Goal: Check status: Check status

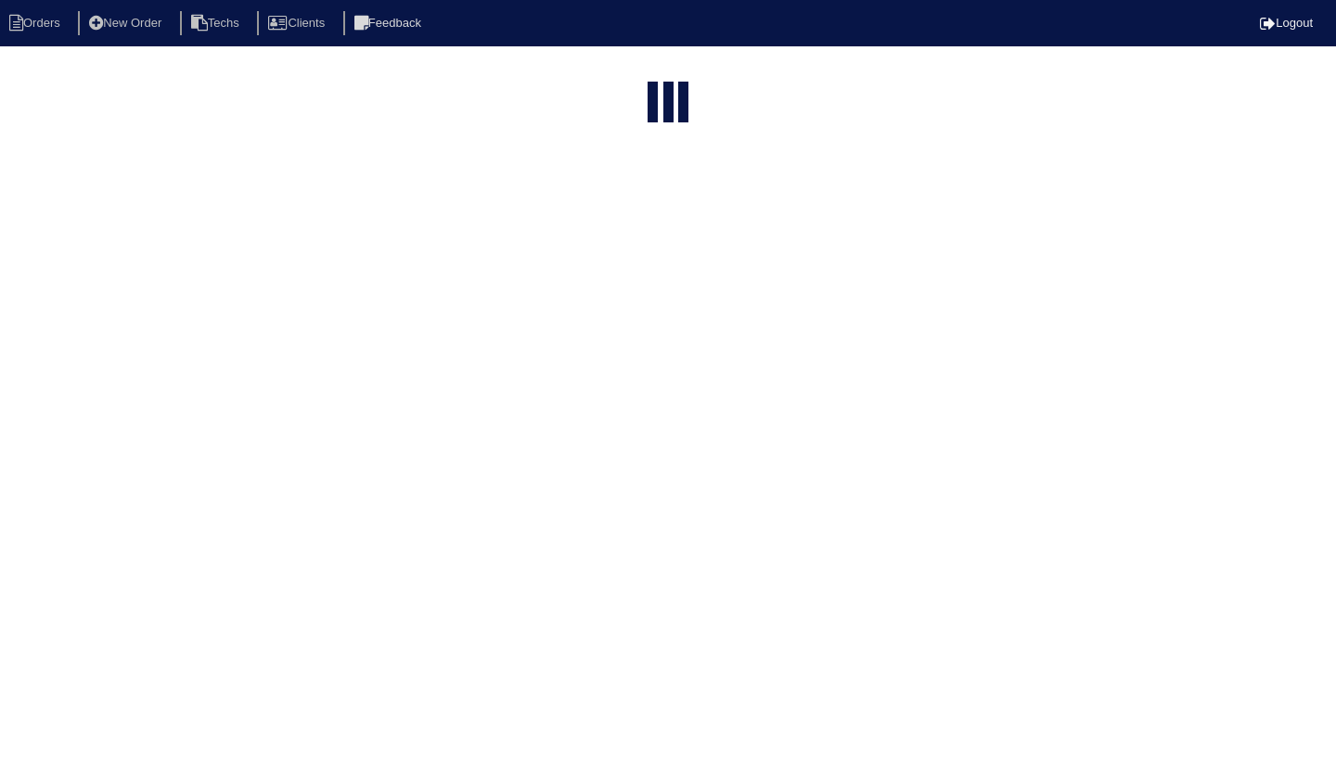
select select "15"
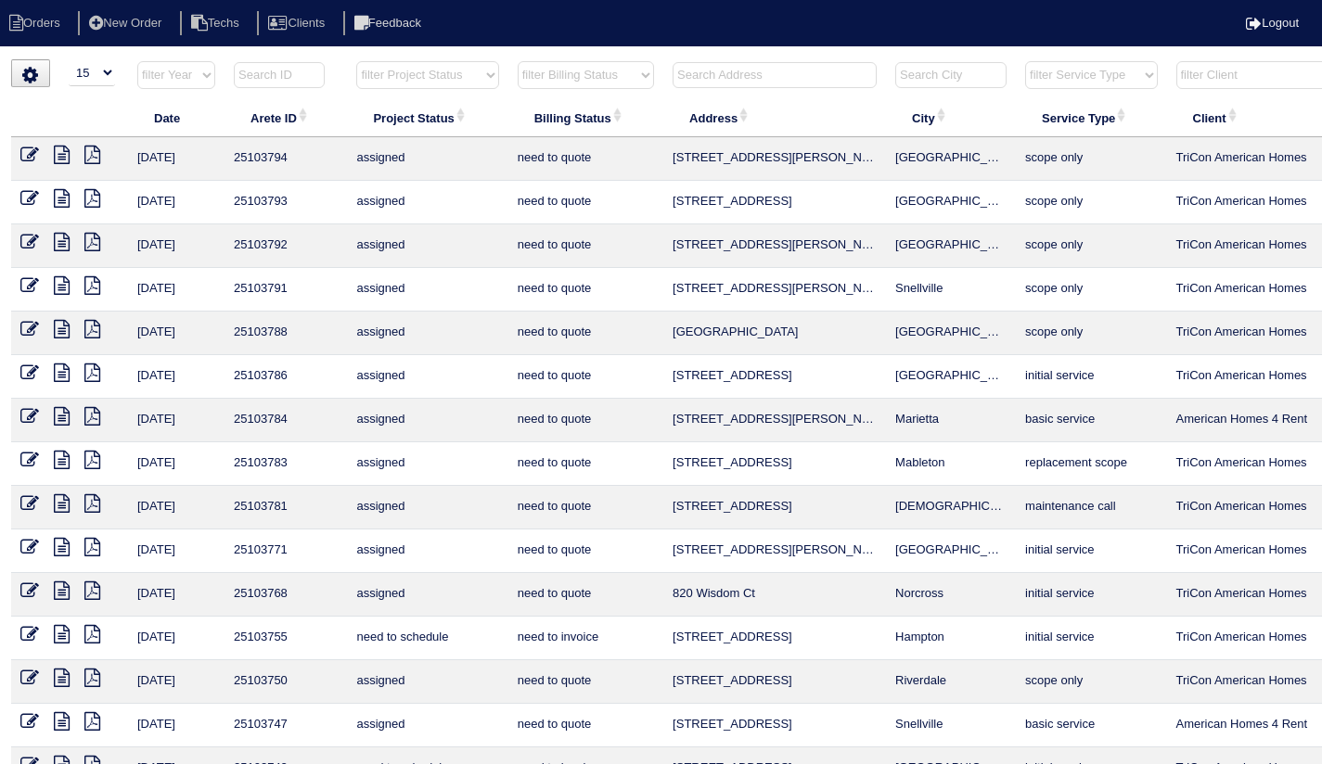
click at [37, 20] on li "Orders" at bounding box center [37, 23] width 75 height 25
select select "15"
click at [235, 26] on li "Techs" at bounding box center [217, 23] width 74 height 25
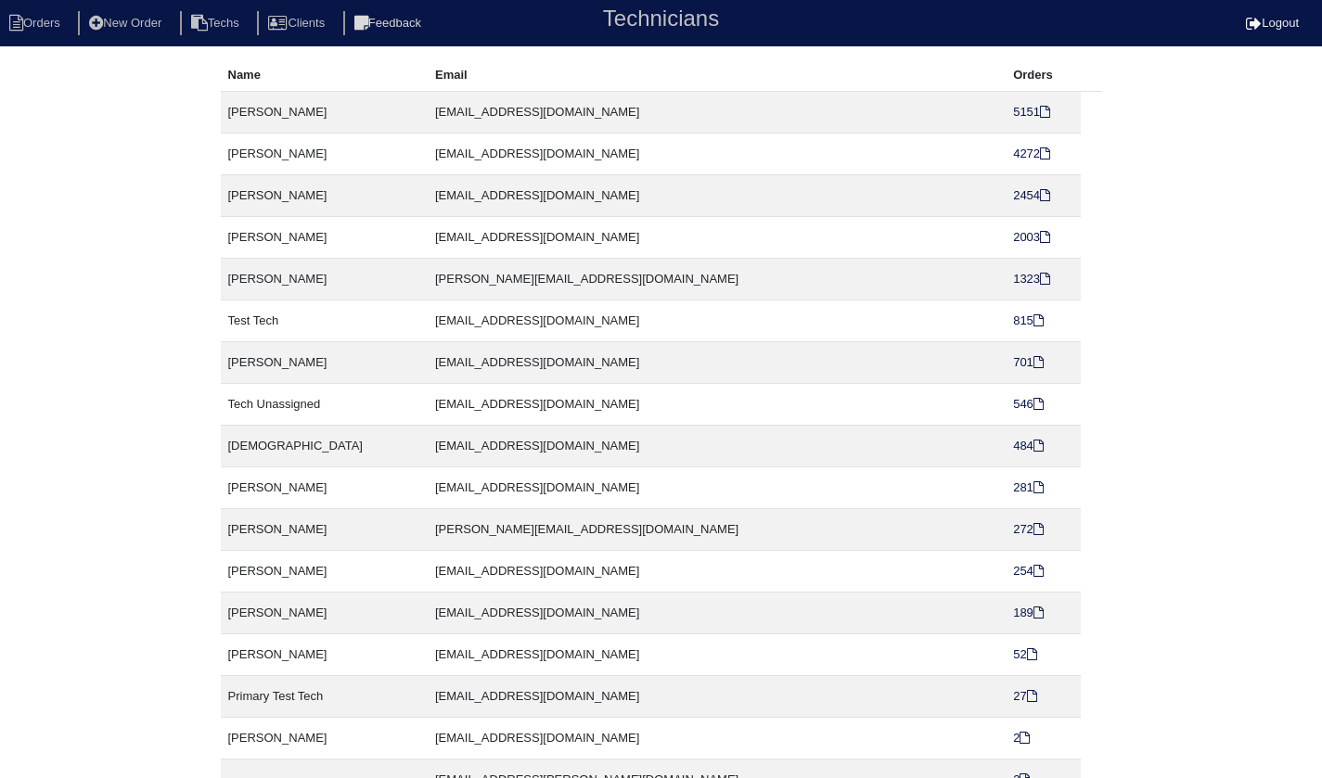
click at [45, 17] on li "Orders" at bounding box center [37, 23] width 75 height 25
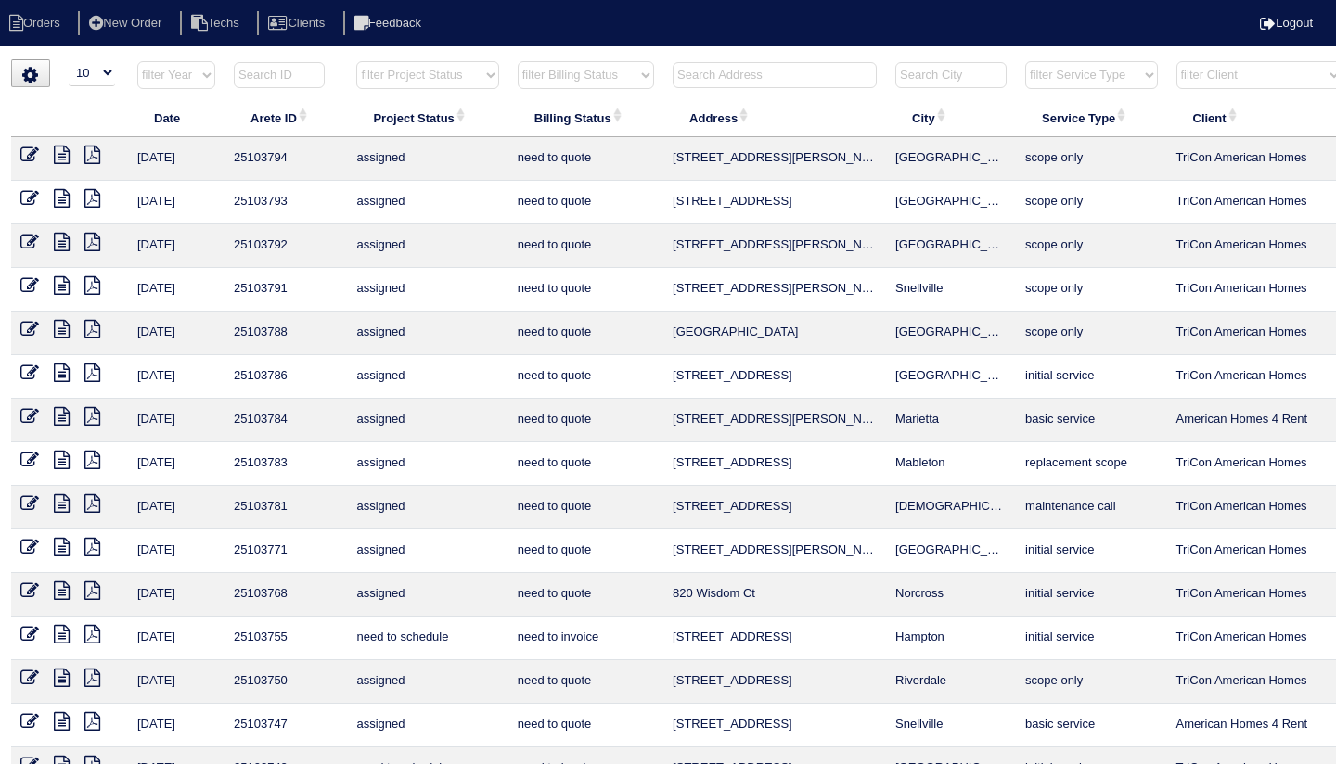
select select "15"
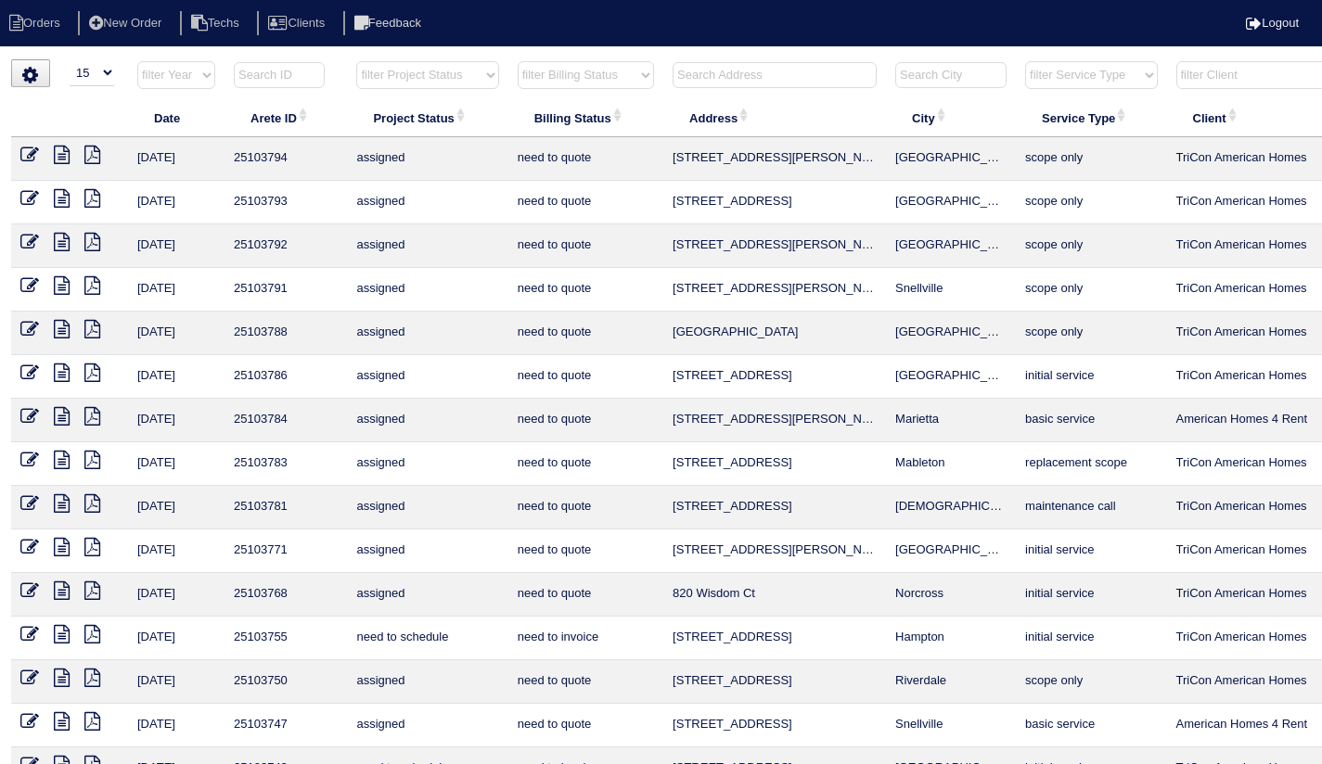
click at [98, 641] on icon at bounding box center [92, 634] width 16 height 19
click at [727, 623] on td "[STREET_ADDRESS]" at bounding box center [774, 639] width 223 height 44
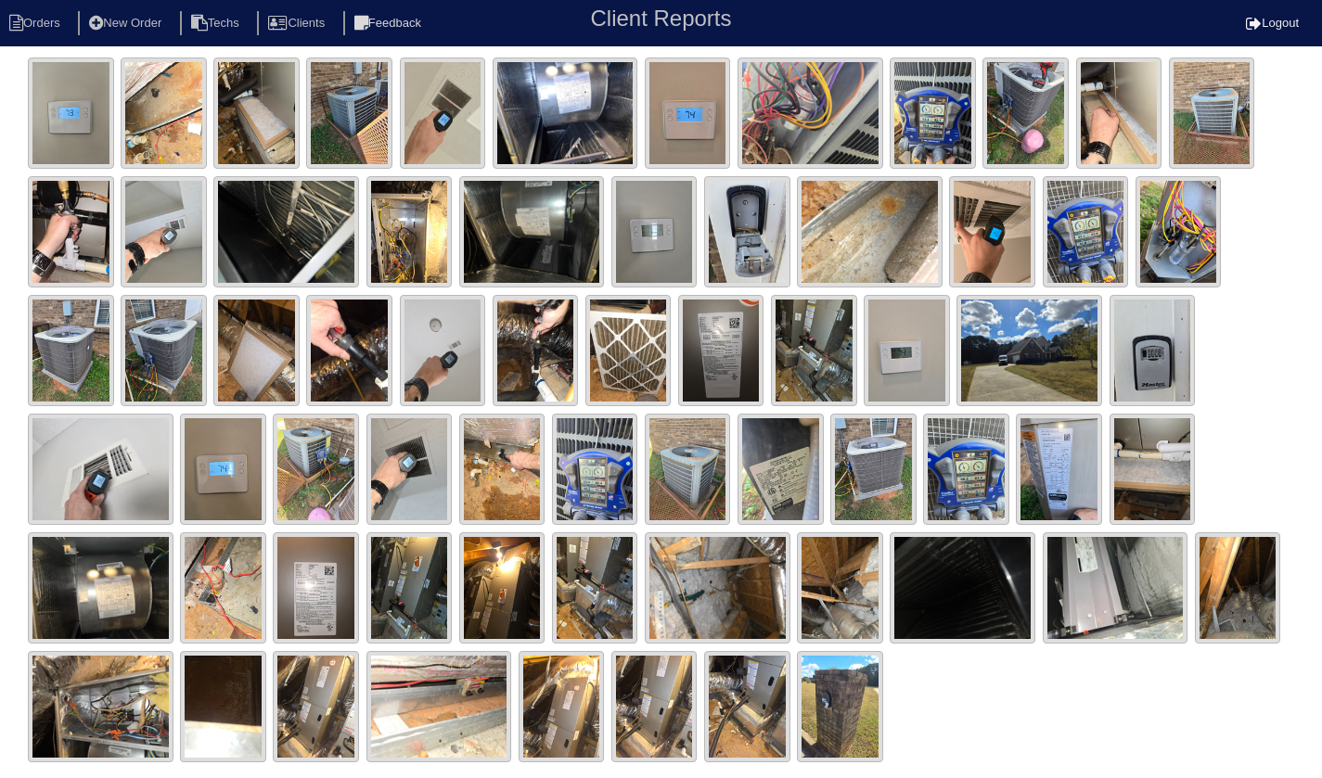
scroll to position [508, 0]
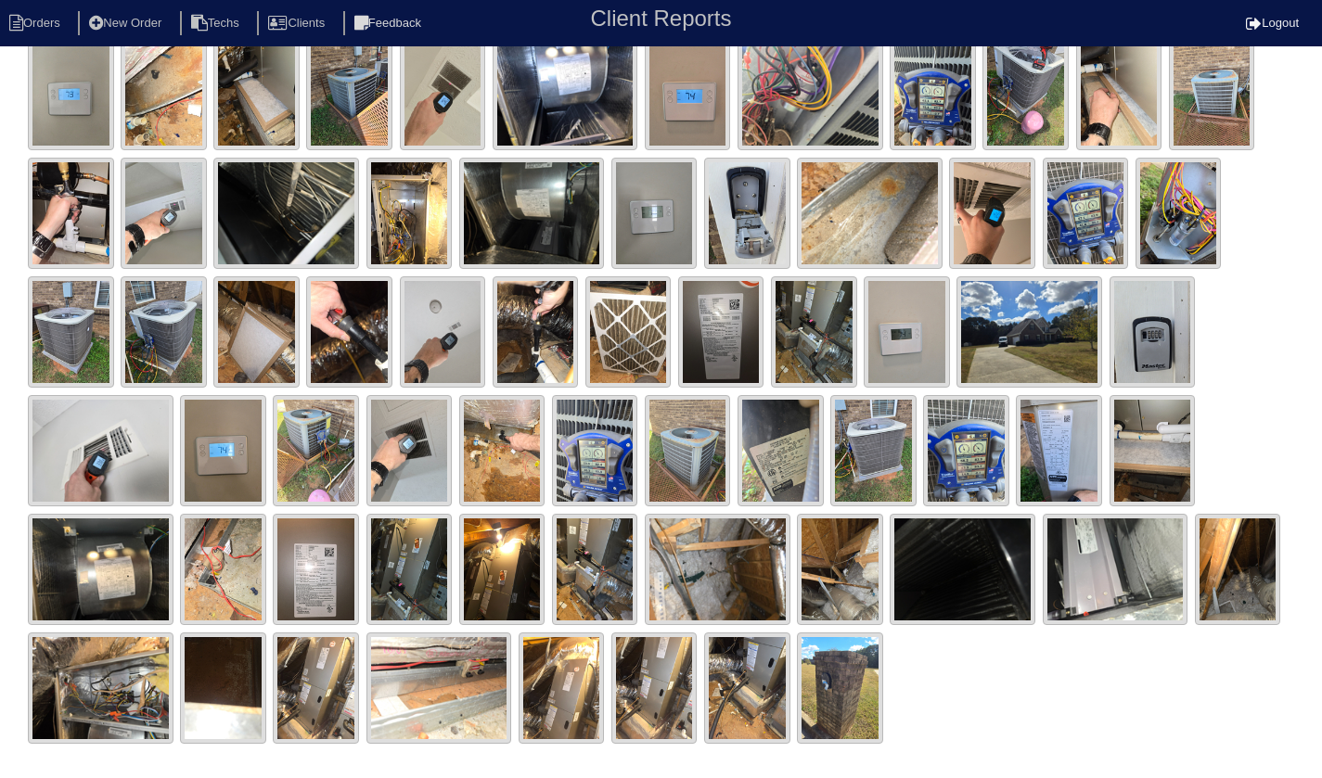
click at [844, 695] on img at bounding box center [840, 688] width 86 height 111
click at [768, 686] on img at bounding box center [747, 688] width 86 height 111
click at [653, 712] on img at bounding box center [654, 688] width 86 height 111
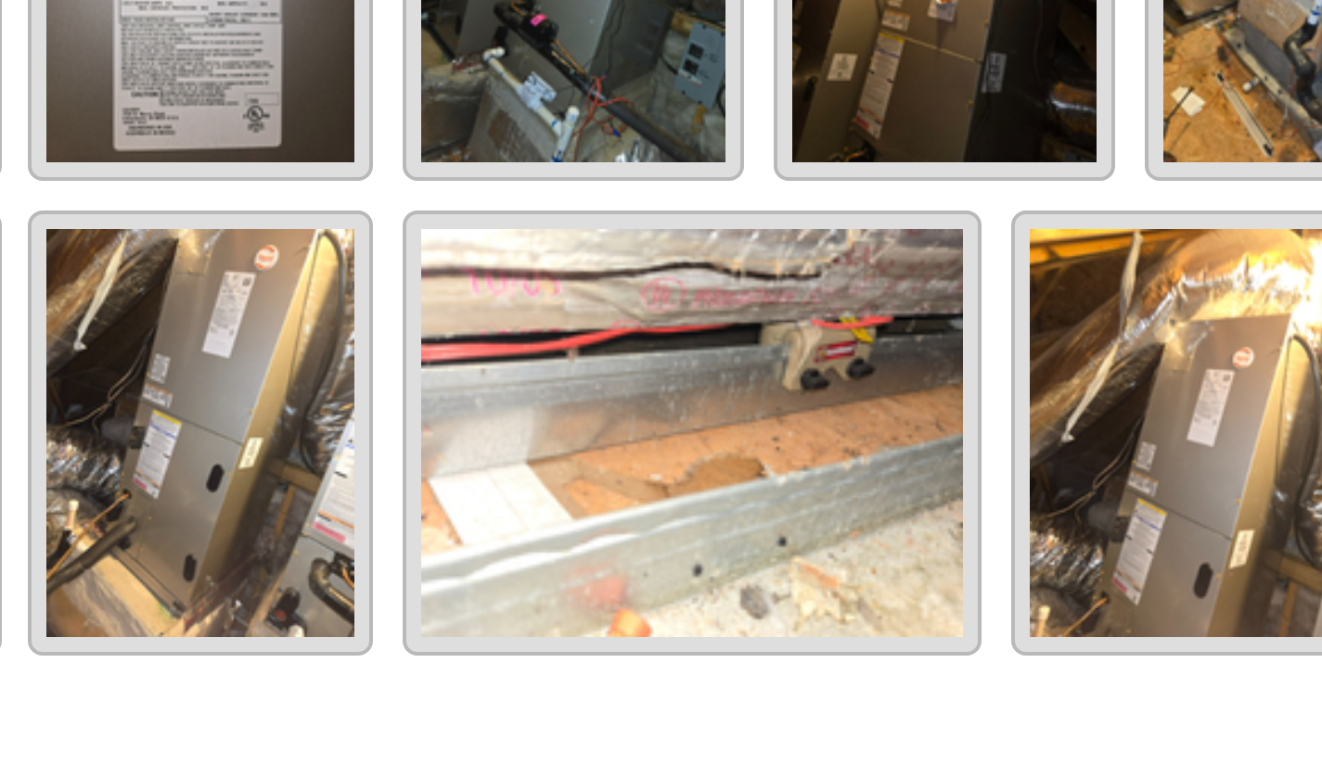
scroll to position [504, 0]
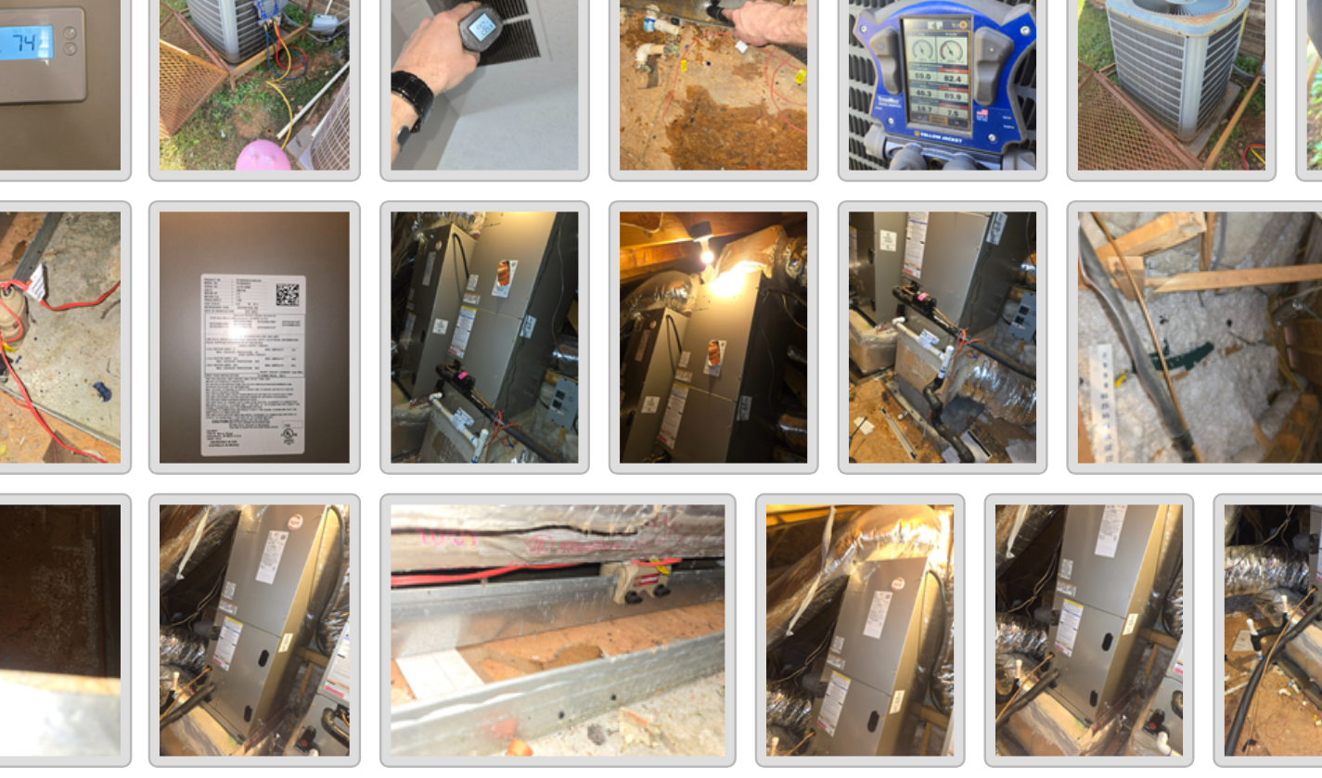
click at [572, 597] on img at bounding box center [595, 573] width 86 height 111
